Goal: Task Accomplishment & Management: Complete application form

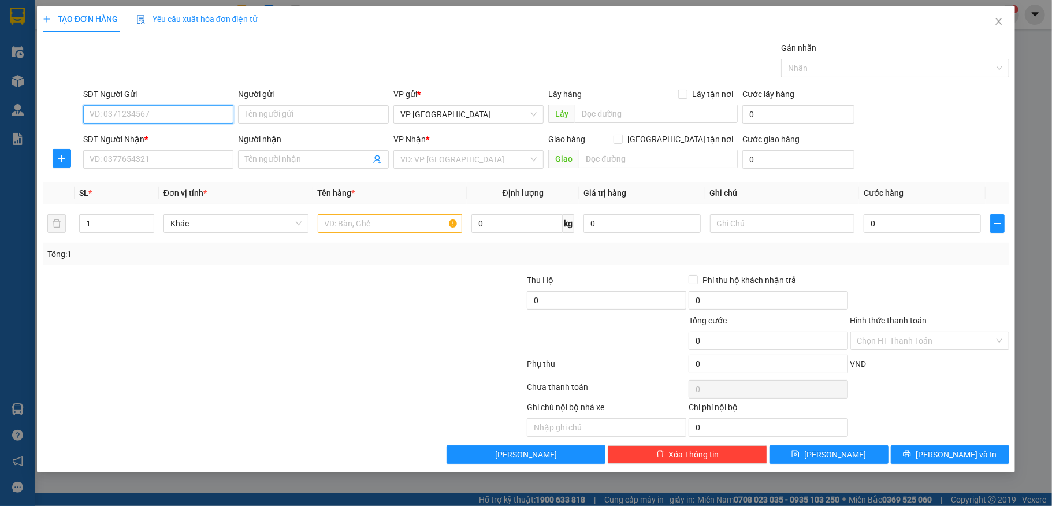
click at [854, 72] on div at bounding box center [889, 68] width 211 height 14
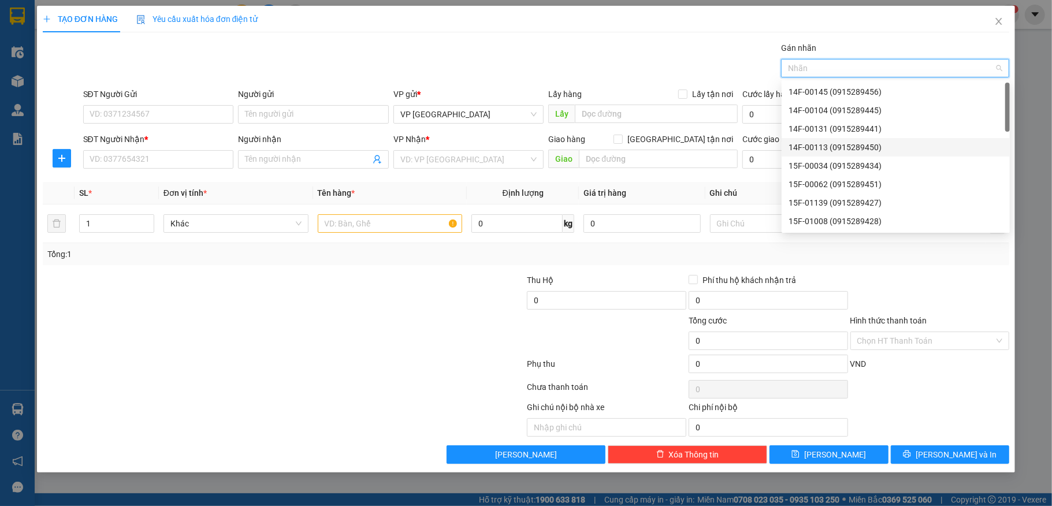
click at [837, 143] on div "14F-00113 (0915289450)" at bounding box center [895, 147] width 214 height 13
click at [157, 118] on input "SĐT Người Gửi" at bounding box center [158, 114] width 151 height 18
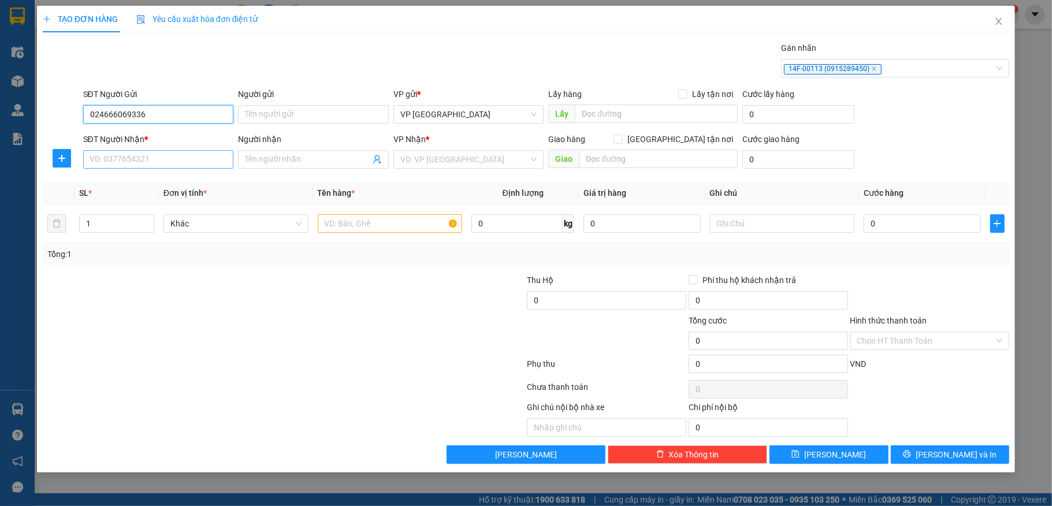
type input "024666069336"
click at [132, 162] on input "SĐT Người Nhận *" at bounding box center [158, 159] width 151 height 18
type input "0986887718"
click at [679, 446] on div "Transit Pickup Surcharge Ids Transit Deliver Surcharge Ids Transit Deliver Surc…" at bounding box center [526, 253] width 967 height 422
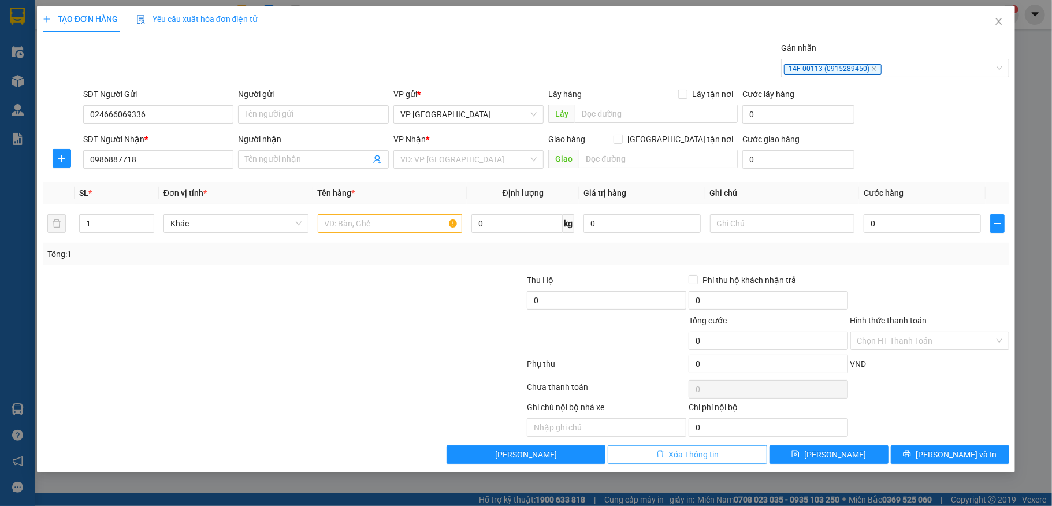
click at [688, 456] on span "Xóa Thông tin" at bounding box center [694, 454] width 50 height 13
click at [871, 63] on div at bounding box center [889, 68] width 211 height 14
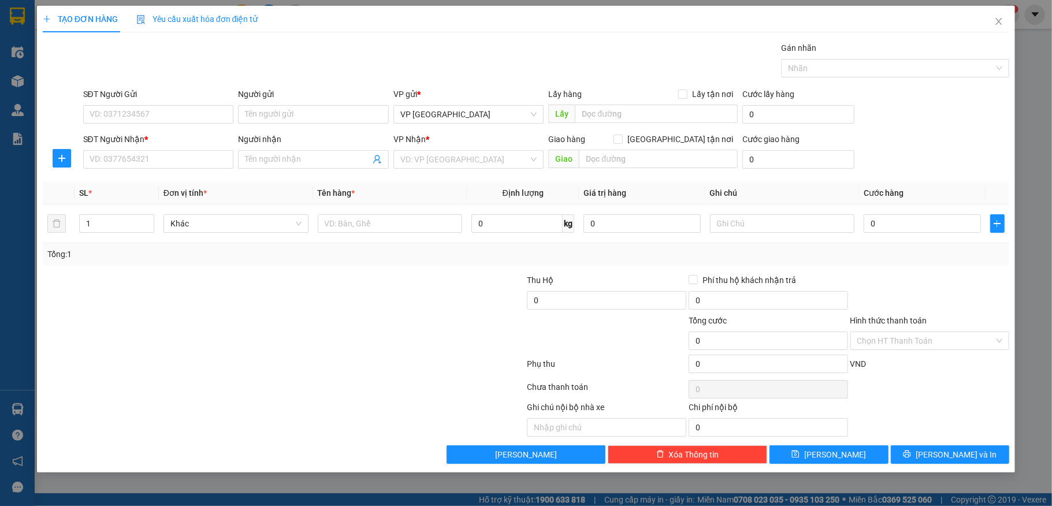
click at [869, 74] on div at bounding box center [889, 68] width 211 height 14
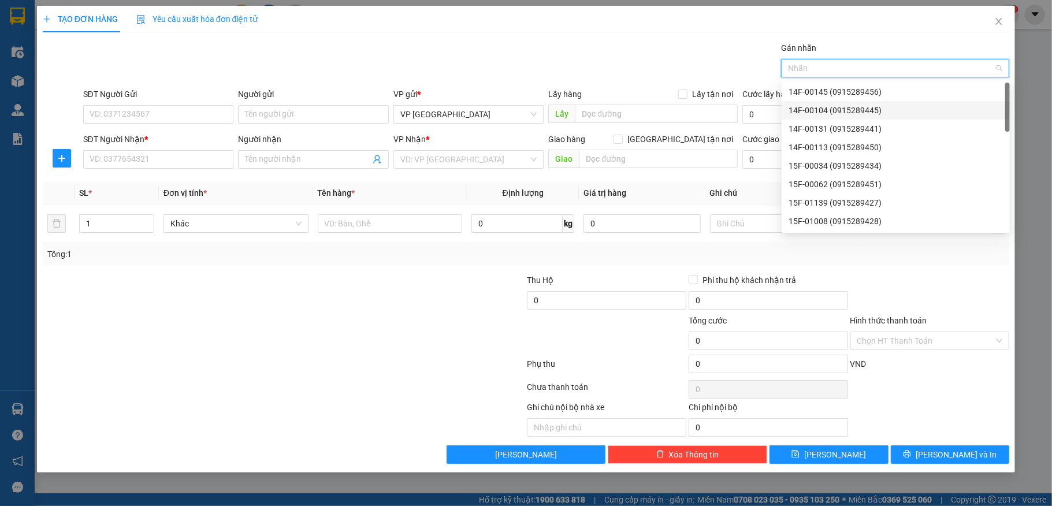
click at [827, 149] on div "14F-00113 (0915289450)" at bounding box center [895, 147] width 214 height 13
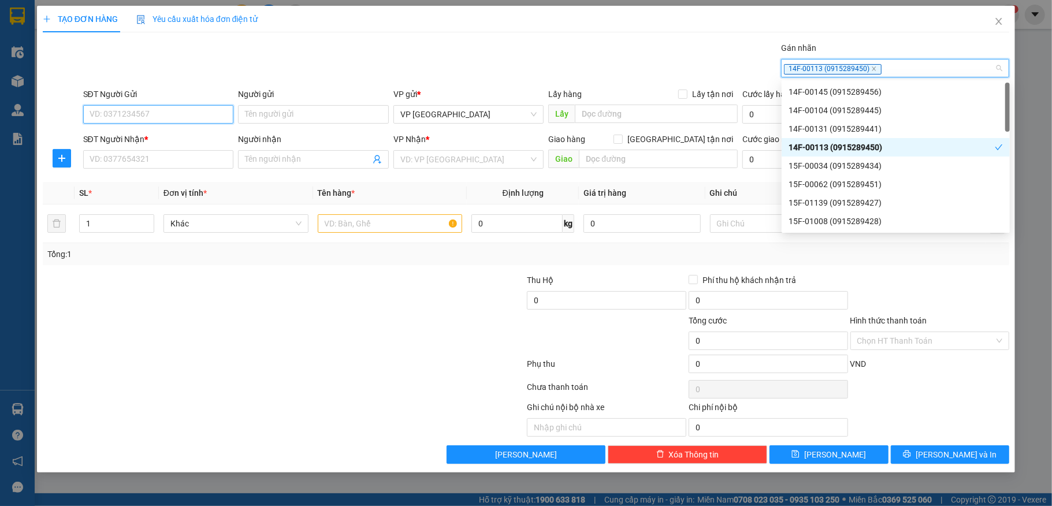
click at [135, 110] on input "SĐT Người Gửi" at bounding box center [158, 114] width 151 height 18
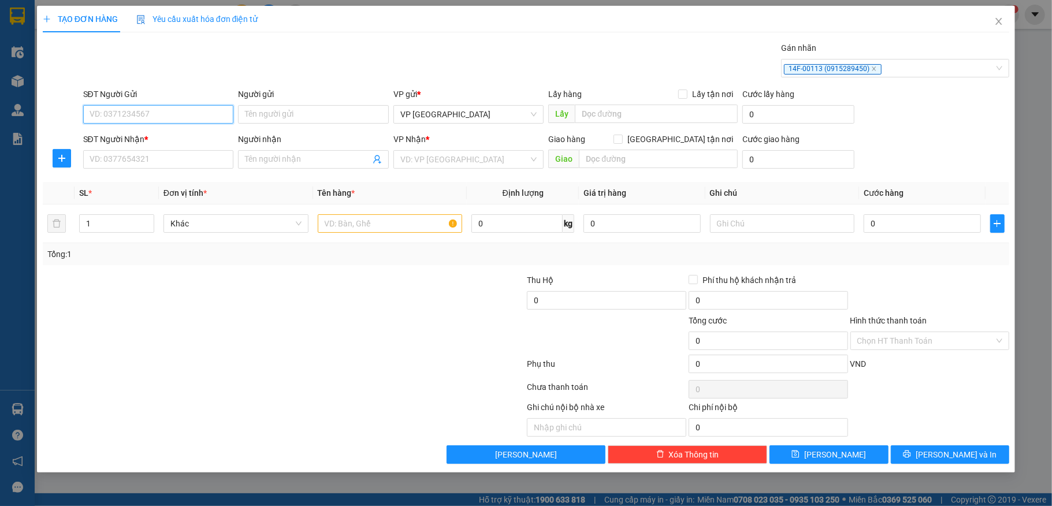
click at [165, 107] on input "SĐT Người Gửi" at bounding box center [158, 114] width 151 height 18
click at [165, 114] on input "SĐT Người Gửi" at bounding box center [158, 114] width 151 height 18
type input "0962712200"
click at [304, 118] on input "Người gửi" at bounding box center [313, 114] width 151 height 18
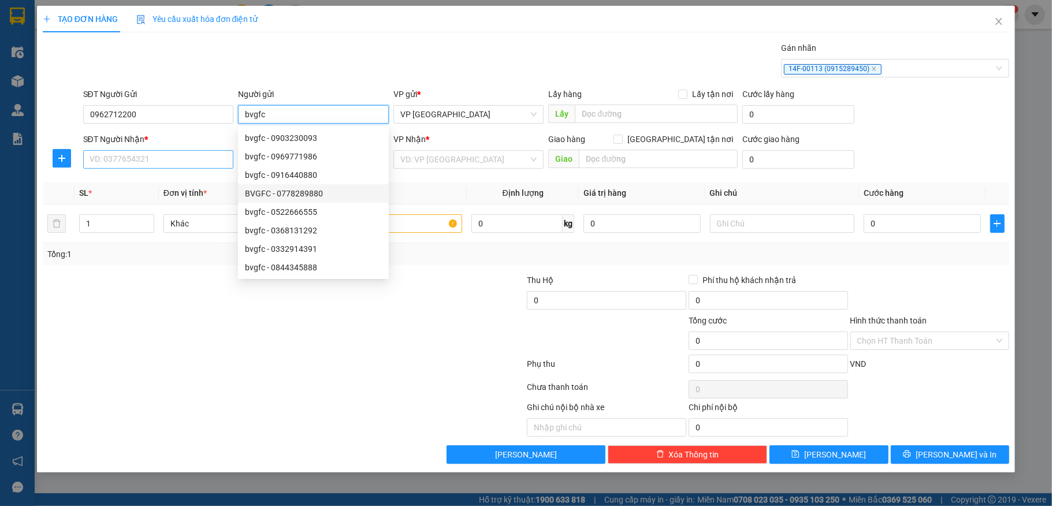
type input "bvgfc"
click at [136, 157] on input "SĐT Người Nhận *" at bounding box center [158, 159] width 151 height 18
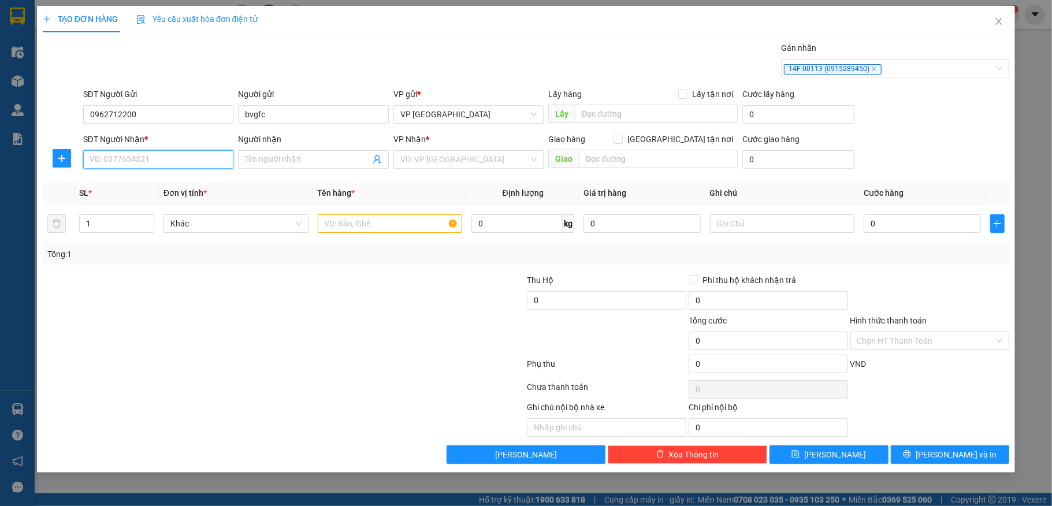
click at [106, 161] on input "SĐT Người Nhận *" at bounding box center [158, 159] width 151 height 18
click at [106, 153] on input "SĐT Người Nhận *" at bounding box center [158, 159] width 151 height 18
type input "0913206000"
click at [301, 162] on input "Người nhận" at bounding box center [307, 159] width 125 height 13
type input "nbhgv"
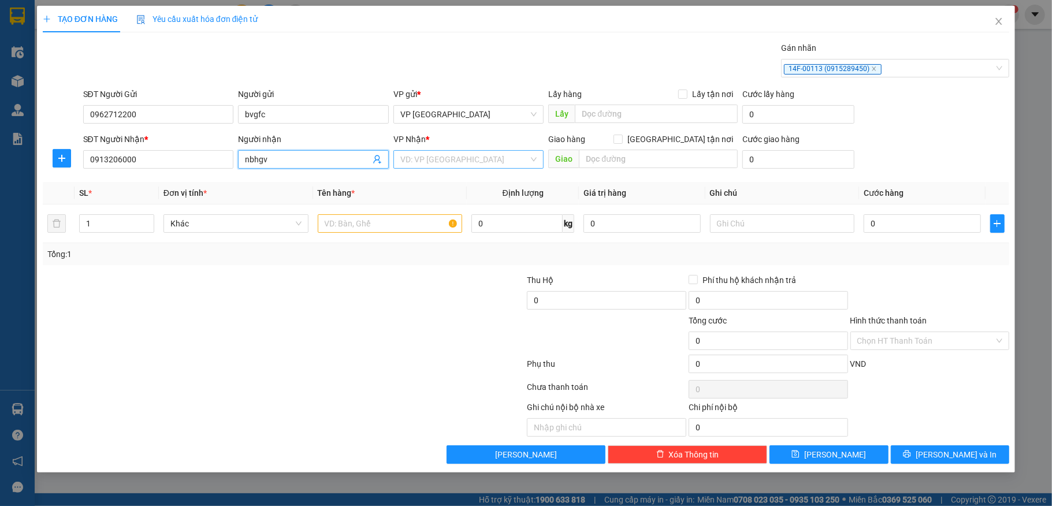
click at [423, 164] on input "search" at bounding box center [464, 159] width 129 height 17
click at [433, 160] on input "search" at bounding box center [464, 159] width 129 height 17
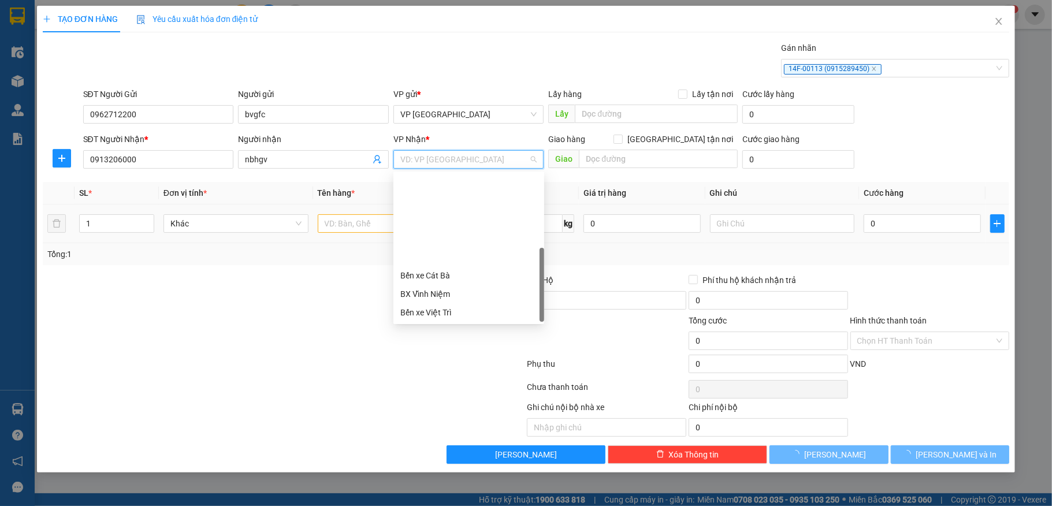
scroll to position [111, 0]
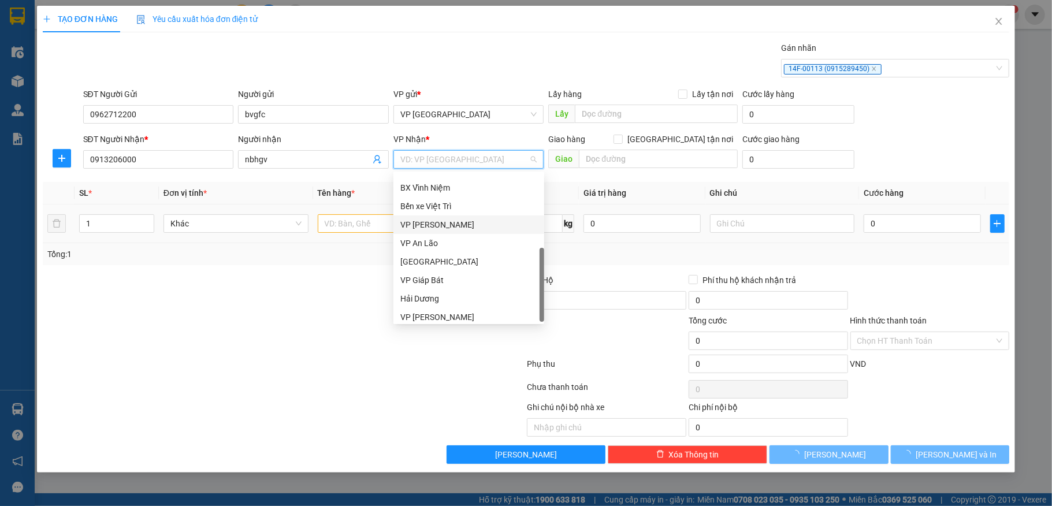
click at [424, 311] on div "VP [PERSON_NAME]" at bounding box center [468, 317] width 137 height 13
click at [356, 225] on input "text" at bounding box center [390, 223] width 145 height 18
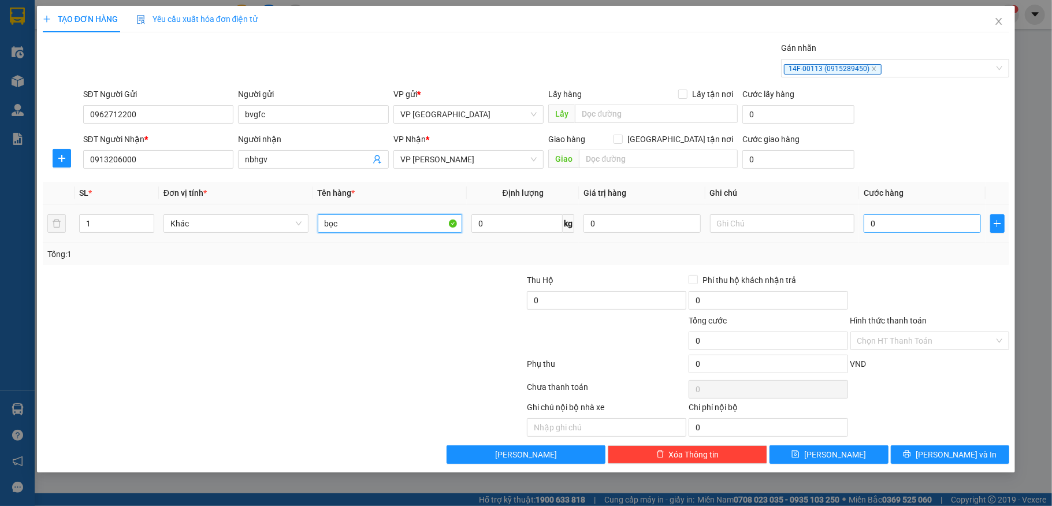
type input "bọc"
click at [899, 222] on input "0" at bounding box center [921, 223] width 117 height 18
type input "5"
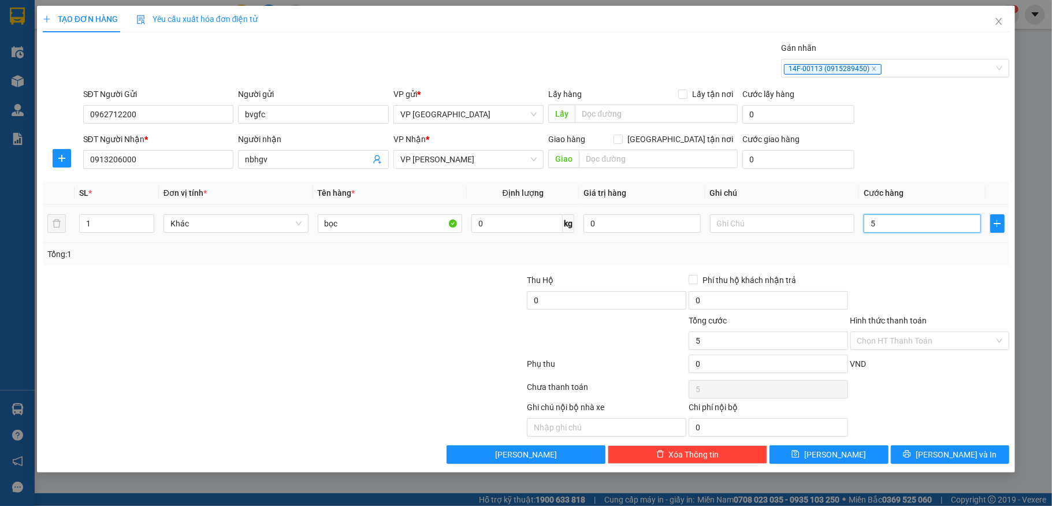
type input "50"
type input "50.000"
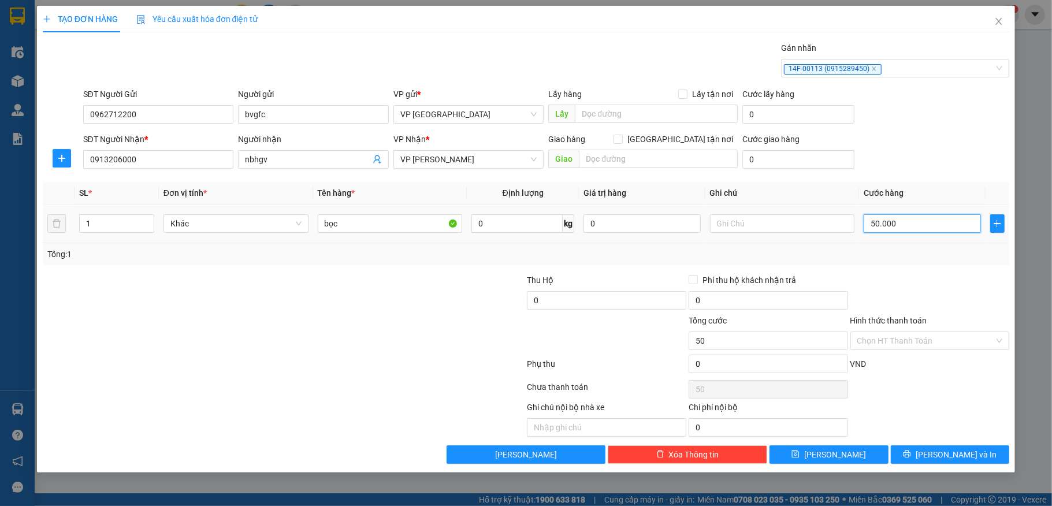
type input "50.000"
click at [982, 451] on button "[PERSON_NAME] và In" at bounding box center [949, 454] width 119 height 18
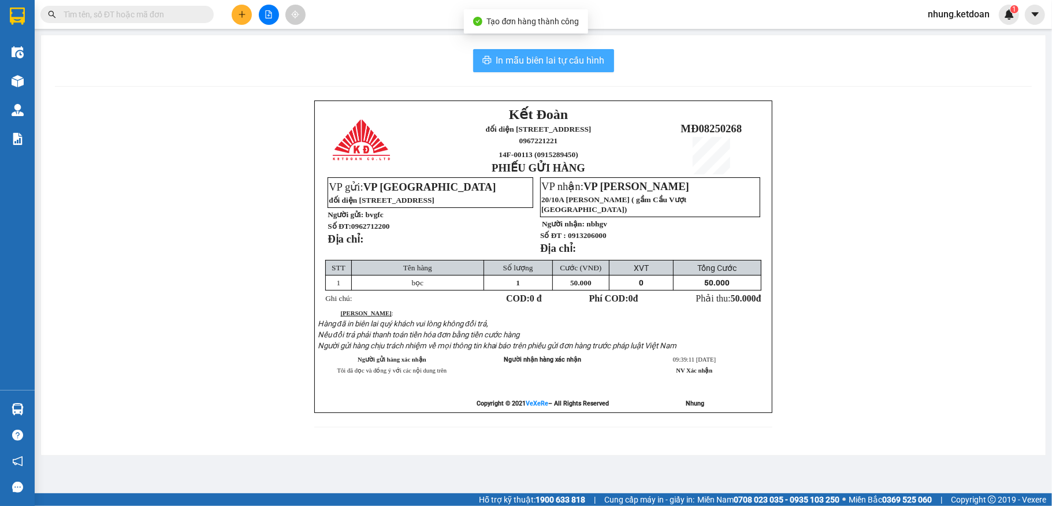
click at [553, 59] on span "In mẫu biên lai tự cấu hình" at bounding box center [550, 60] width 109 height 14
